Goal: Share content

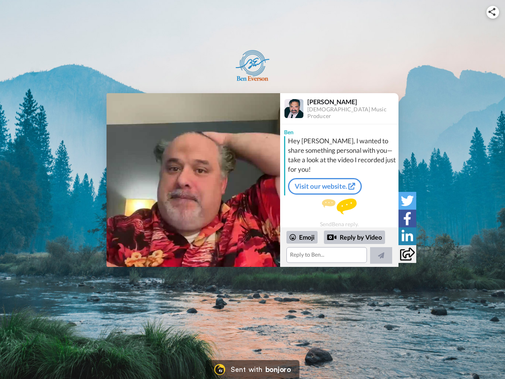
click at [493, 12] on img at bounding box center [491, 12] width 7 height 8
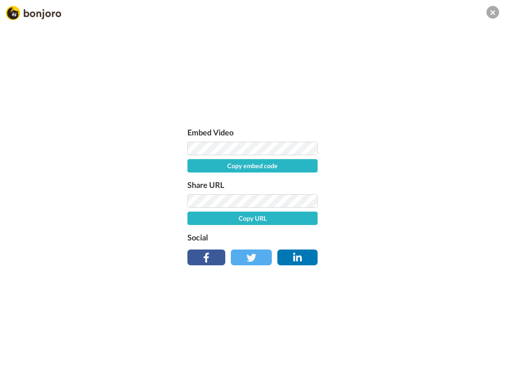
click at [193, 180] on label "Share URL" at bounding box center [252, 184] width 130 height 13
click at [339, 247] on div "Embed Video Copy embed code Share URL Copy URL Social" at bounding box center [252, 232] width 505 height 379
click at [302, 237] on label "Social" at bounding box center [252, 237] width 130 height 13
click at [355, 237] on div "Embed Video Copy embed code Share URL Copy URL Social" at bounding box center [252, 232] width 505 height 379
click at [381, 255] on div "Embed Video Copy embed code Share URL Copy URL Social" at bounding box center [252, 232] width 505 height 379
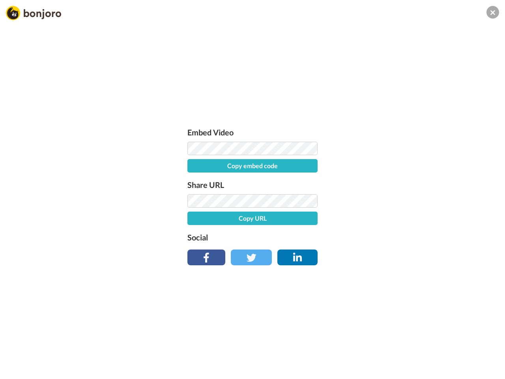
click at [407, 200] on div "Embed Video Copy embed code Share URL Copy URL Social" at bounding box center [252, 232] width 505 height 379
click at [407, 218] on div "Embed Video Copy embed code Share URL Copy URL Social" at bounding box center [252, 232] width 505 height 379
click at [407, 236] on div "Embed Video Copy embed code Share URL Copy URL Social" at bounding box center [252, 232] width 505 height 379
click at [407, 254] on div "Embed Video Copy embed code Share URL Copy URL Social" at bounding box center [252, 232] width 505 height 379
